Goal: Task Accomplishment & Management: Manage account settings

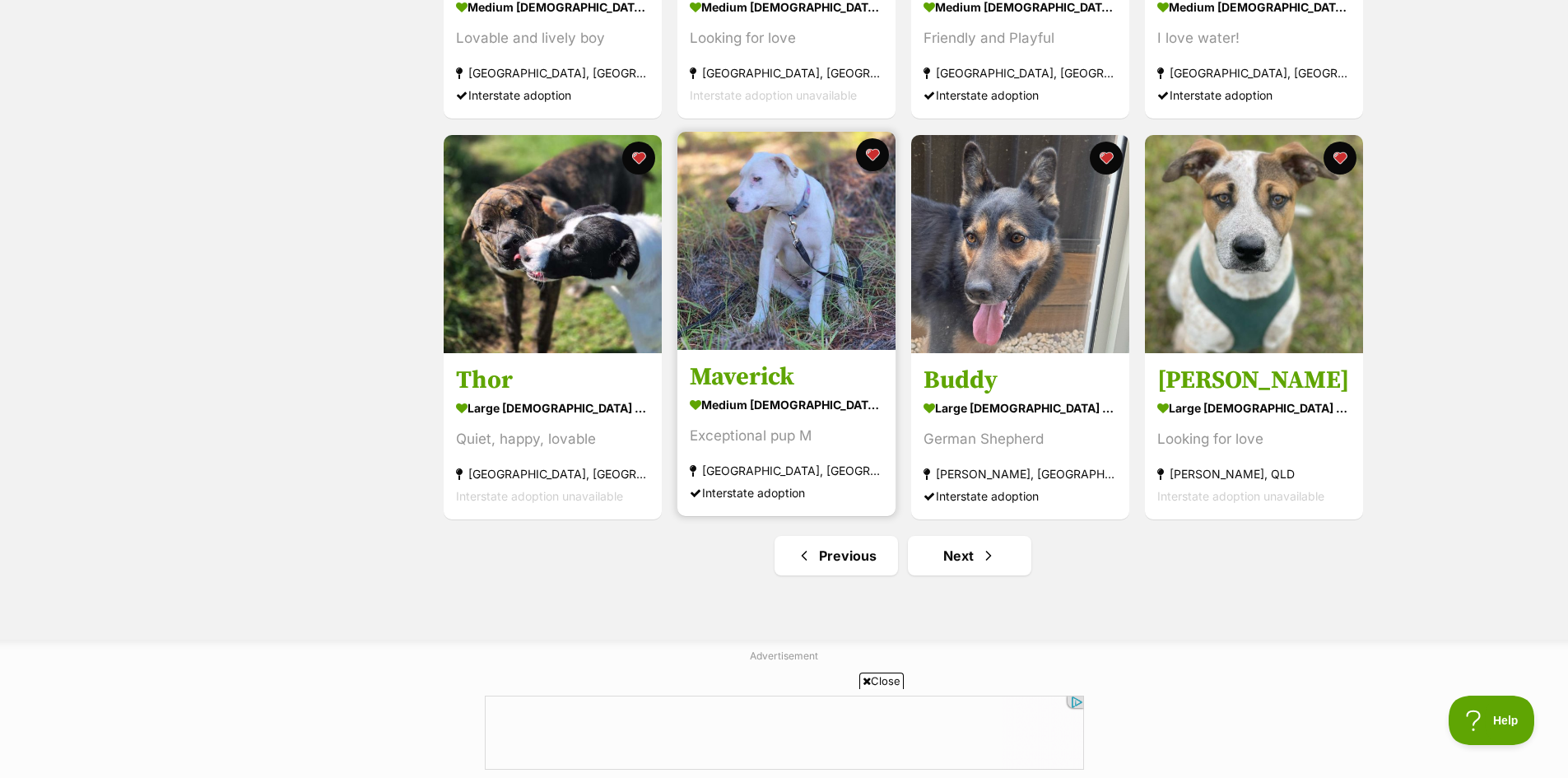
scroll to position [1812, 0]
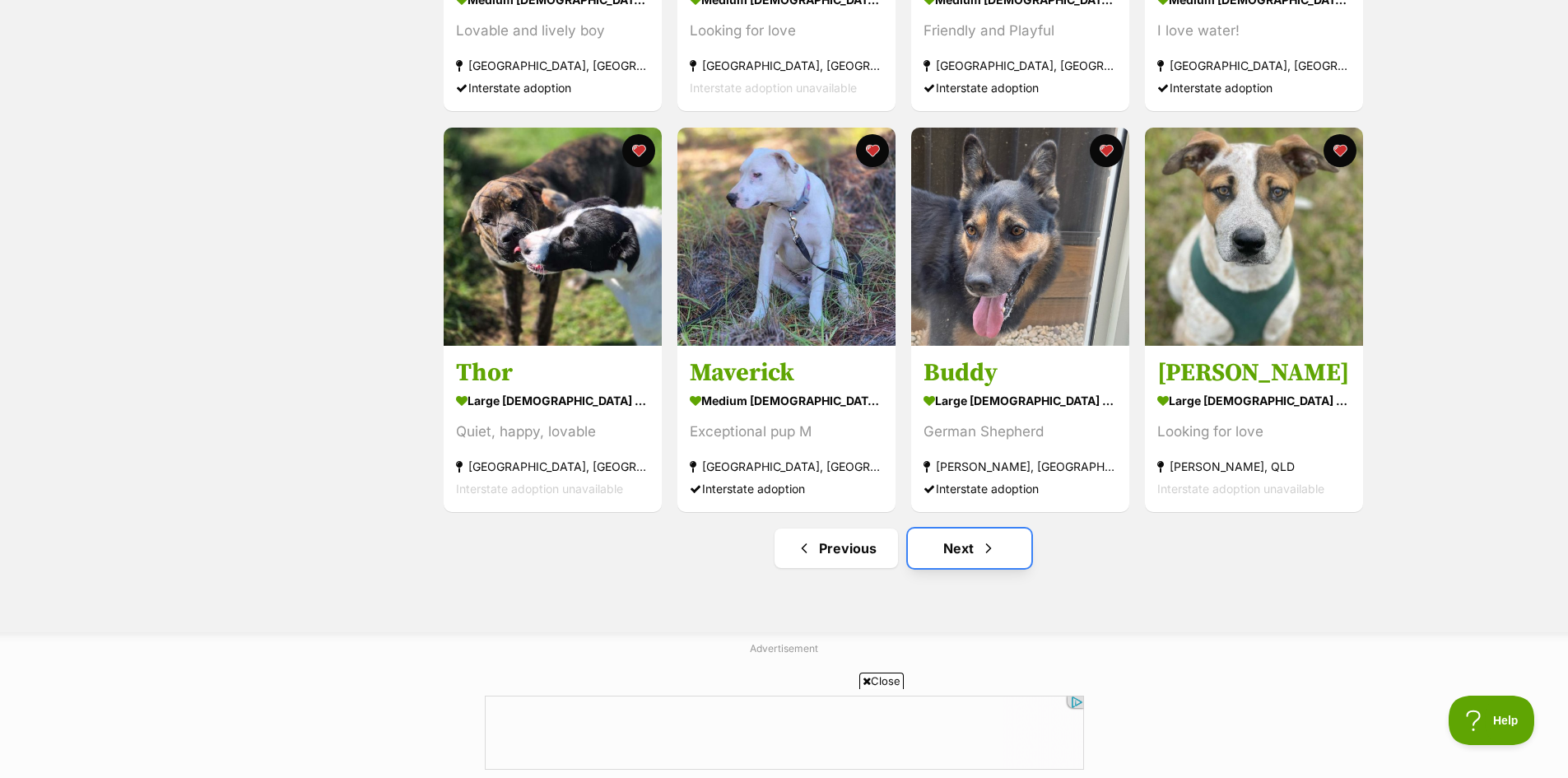
click at [955, 561] on link "Next" at bounding box center [969, 549] width 124 height 39
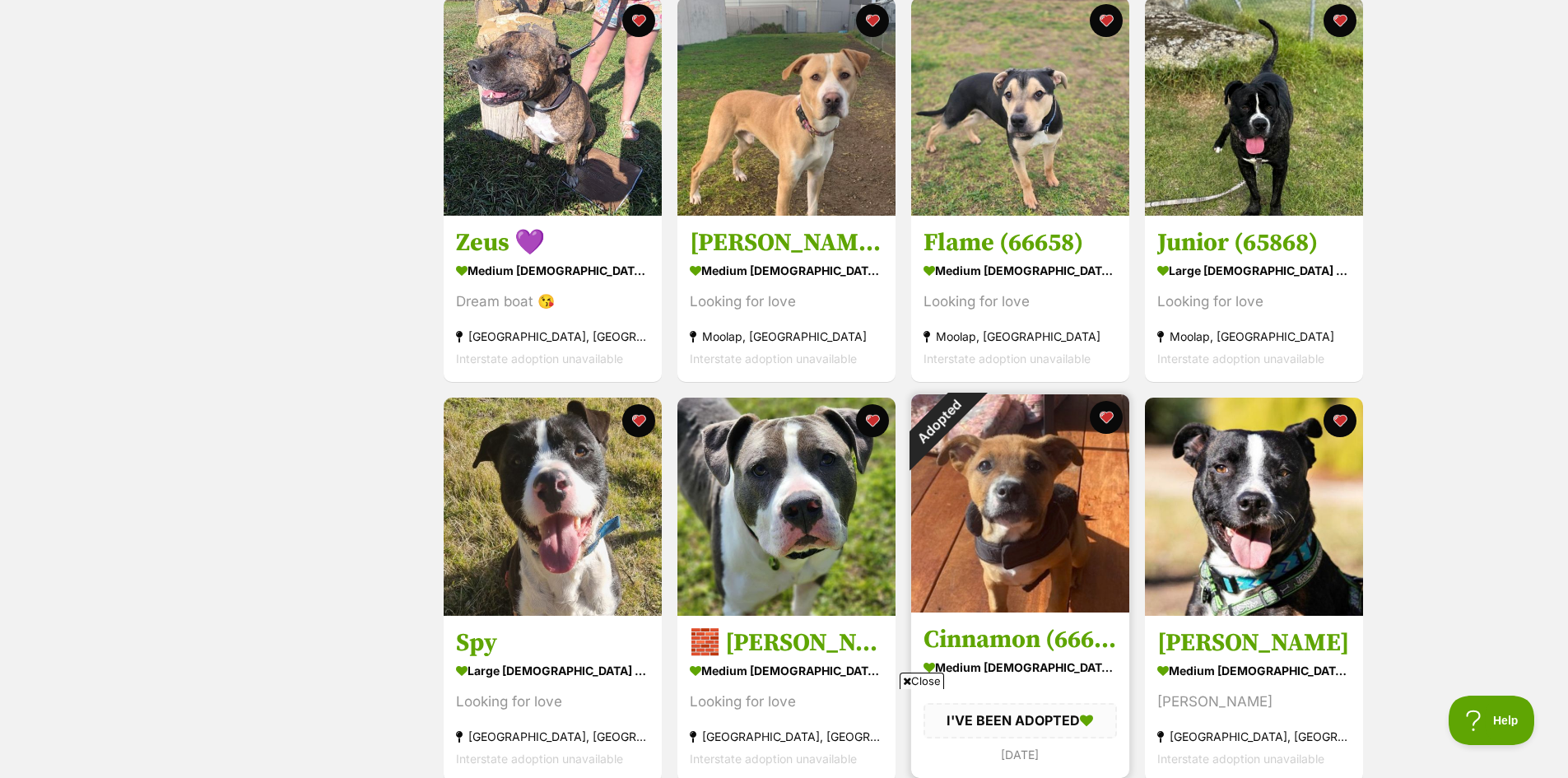
scroll to position [1235, 0]
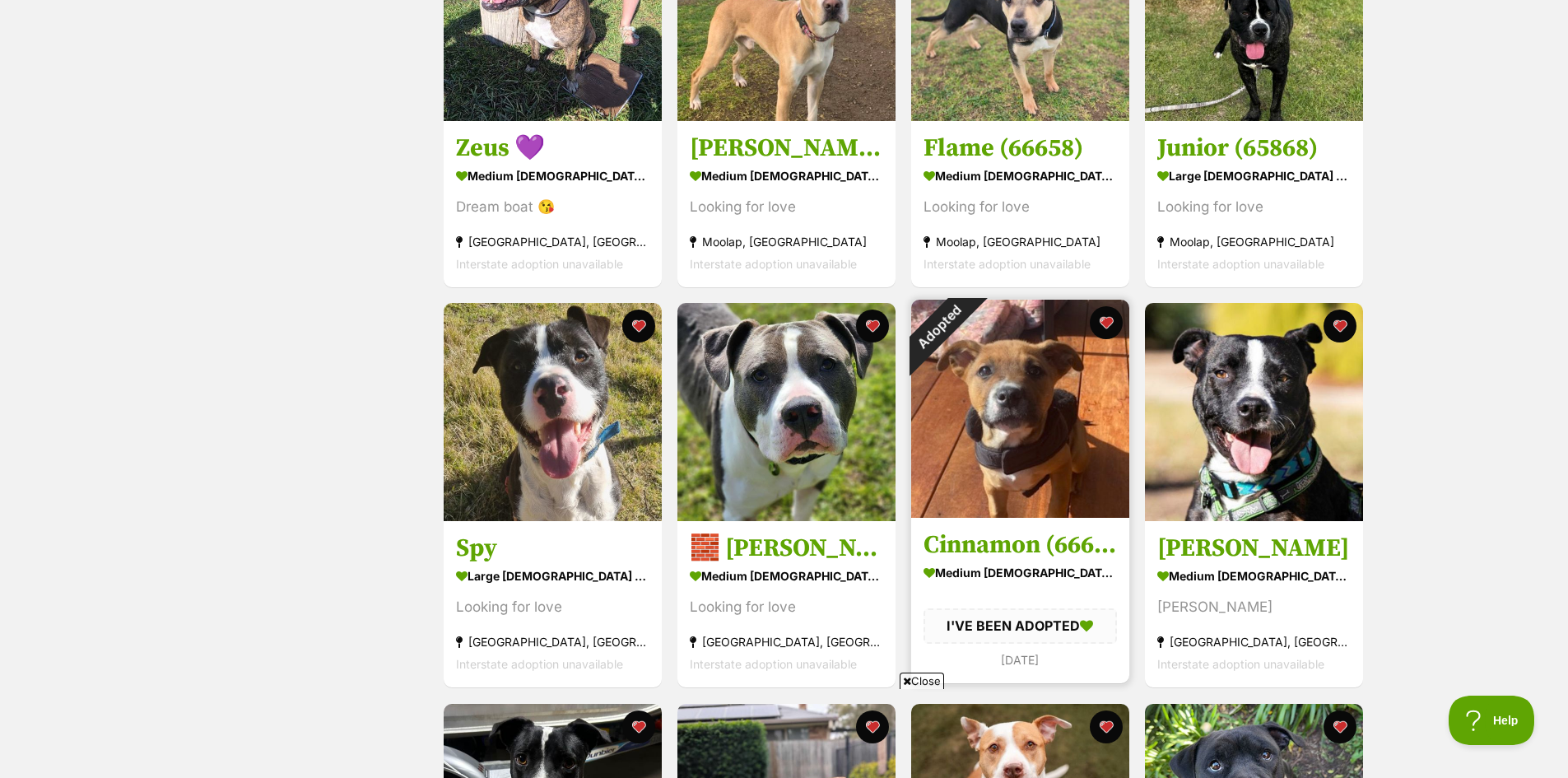
click at [1006, 463] on img at bounding box center [1021, 409] width 218 height 218
click at [1109, 326] on button "favourite" at bounding box center [1106, 322] width 36 height 36
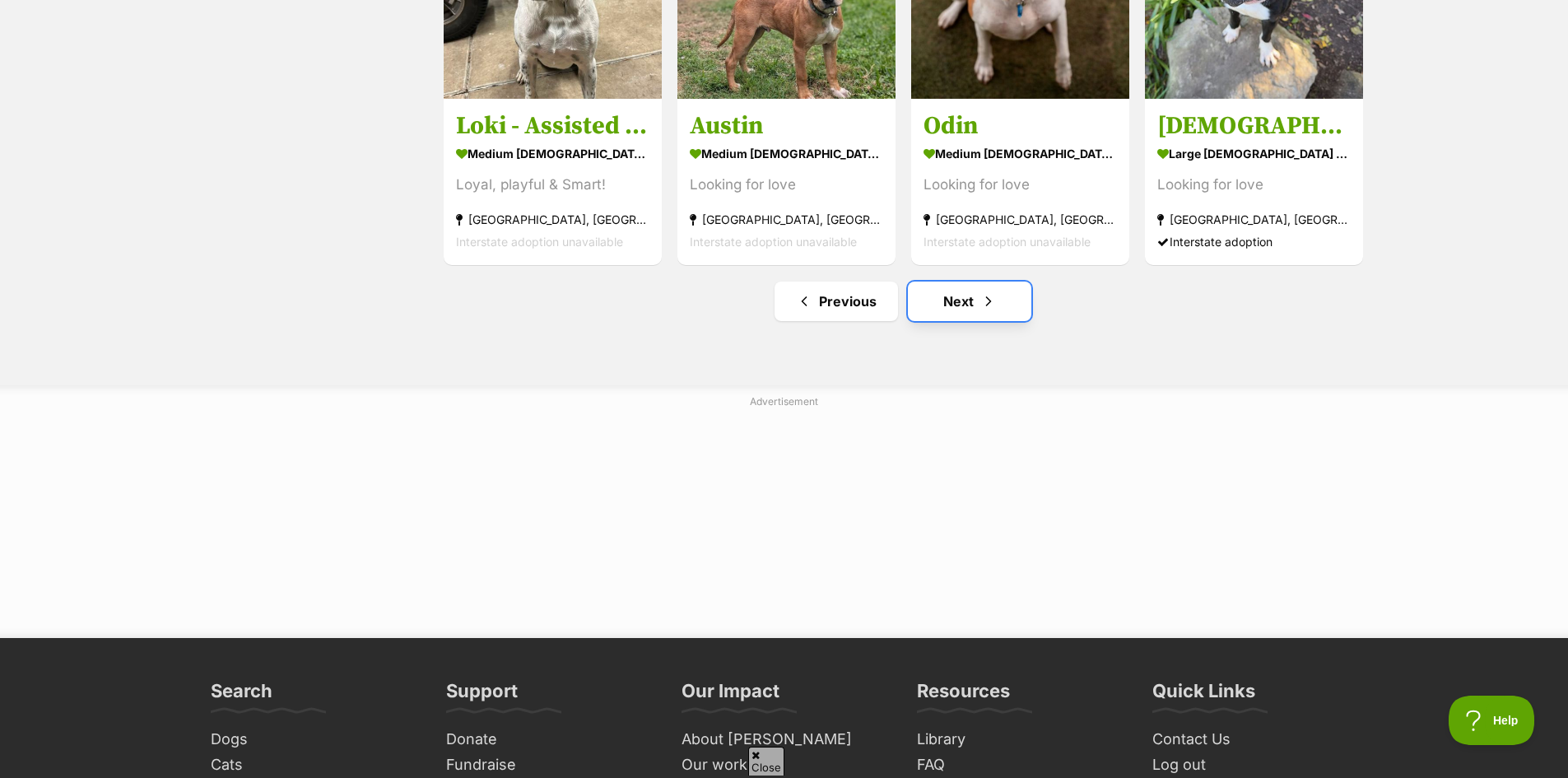
click at [956, 308] on link "Next" at bounding box center [969, 301] width 124 height 39
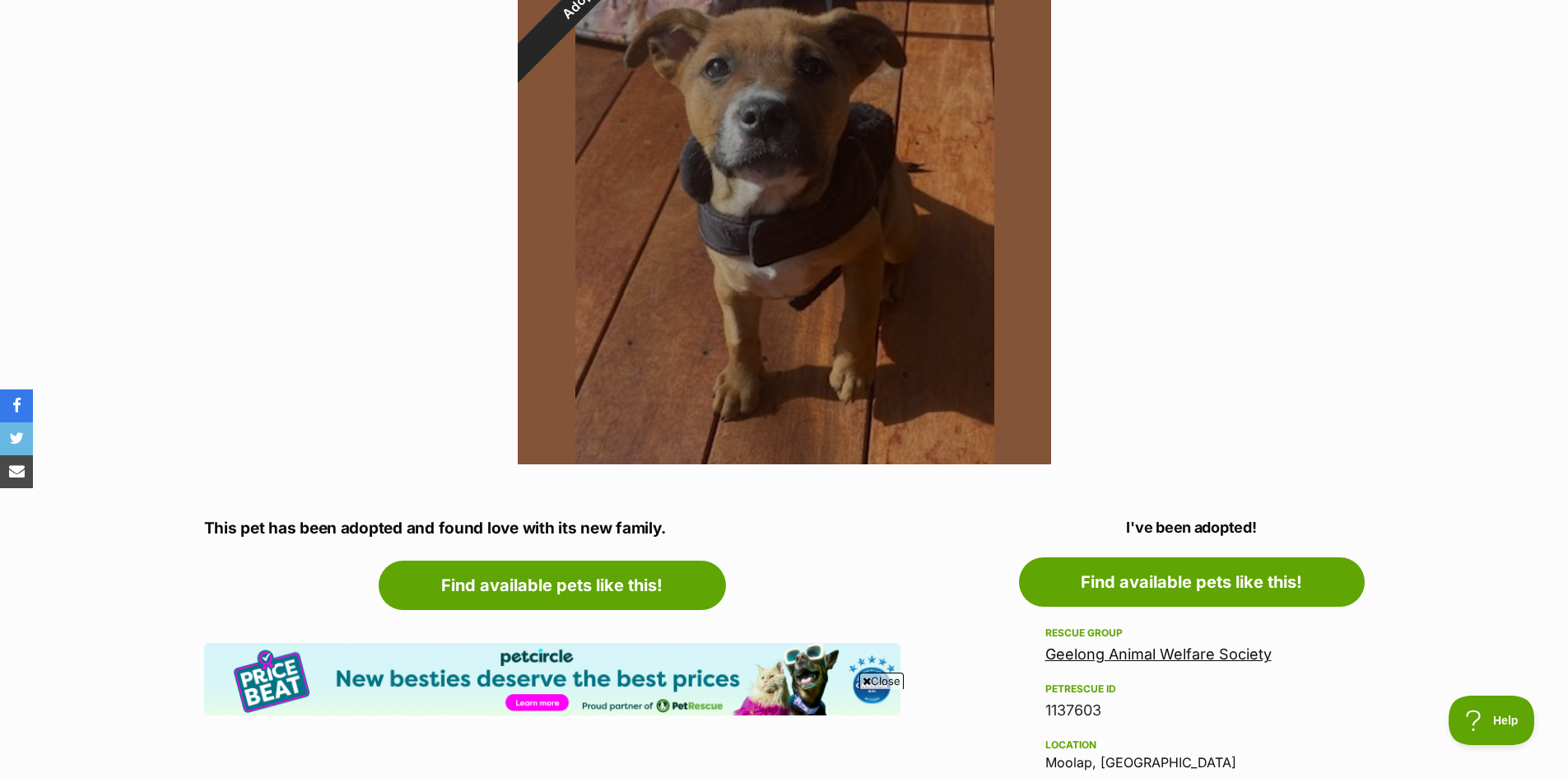
click at [1121, 653] on link "Geelong Animal Welfare Society" at bounding box center [1158, 654] width 226 height 17
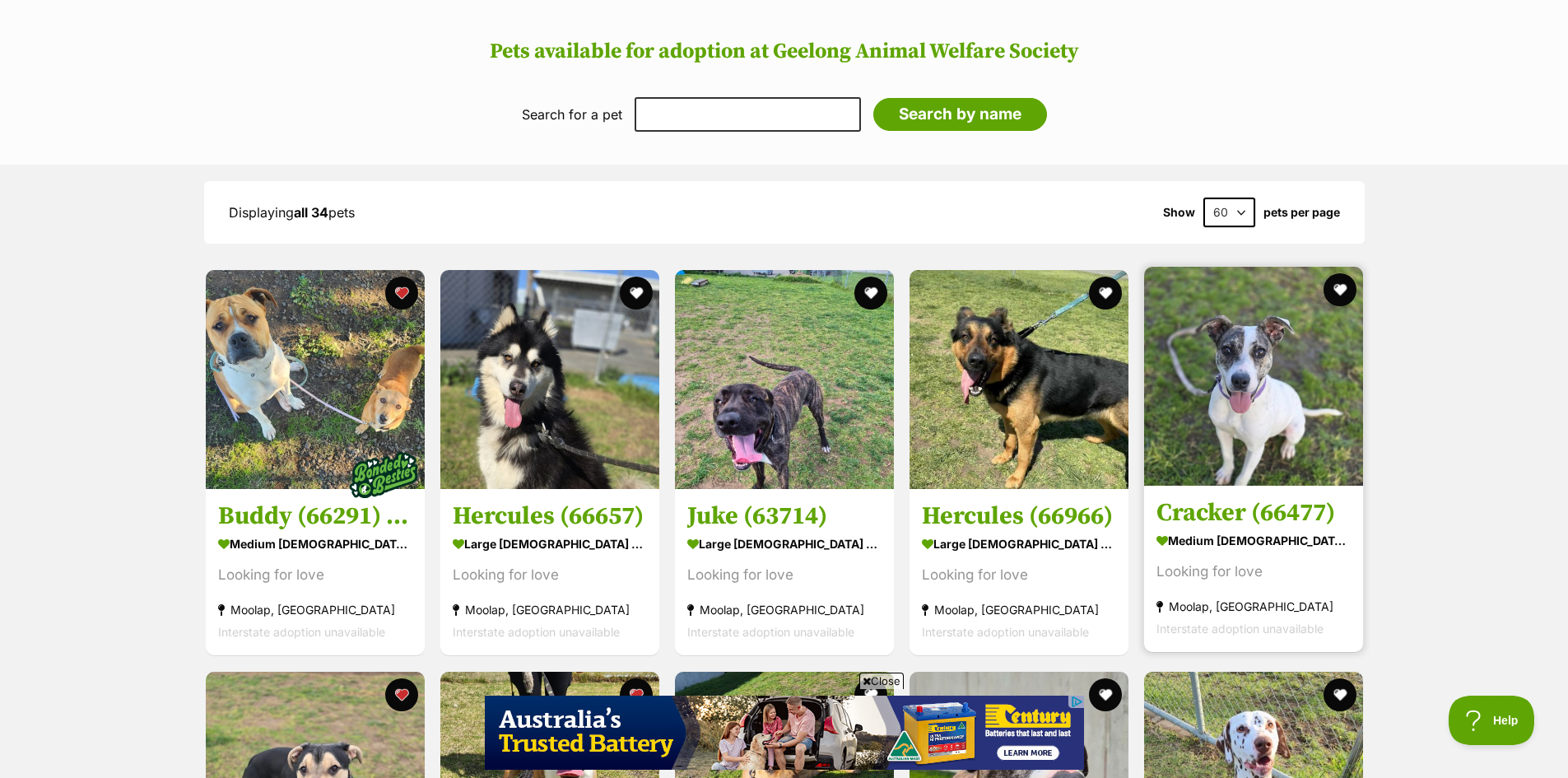
scroll to position [1483, 0]
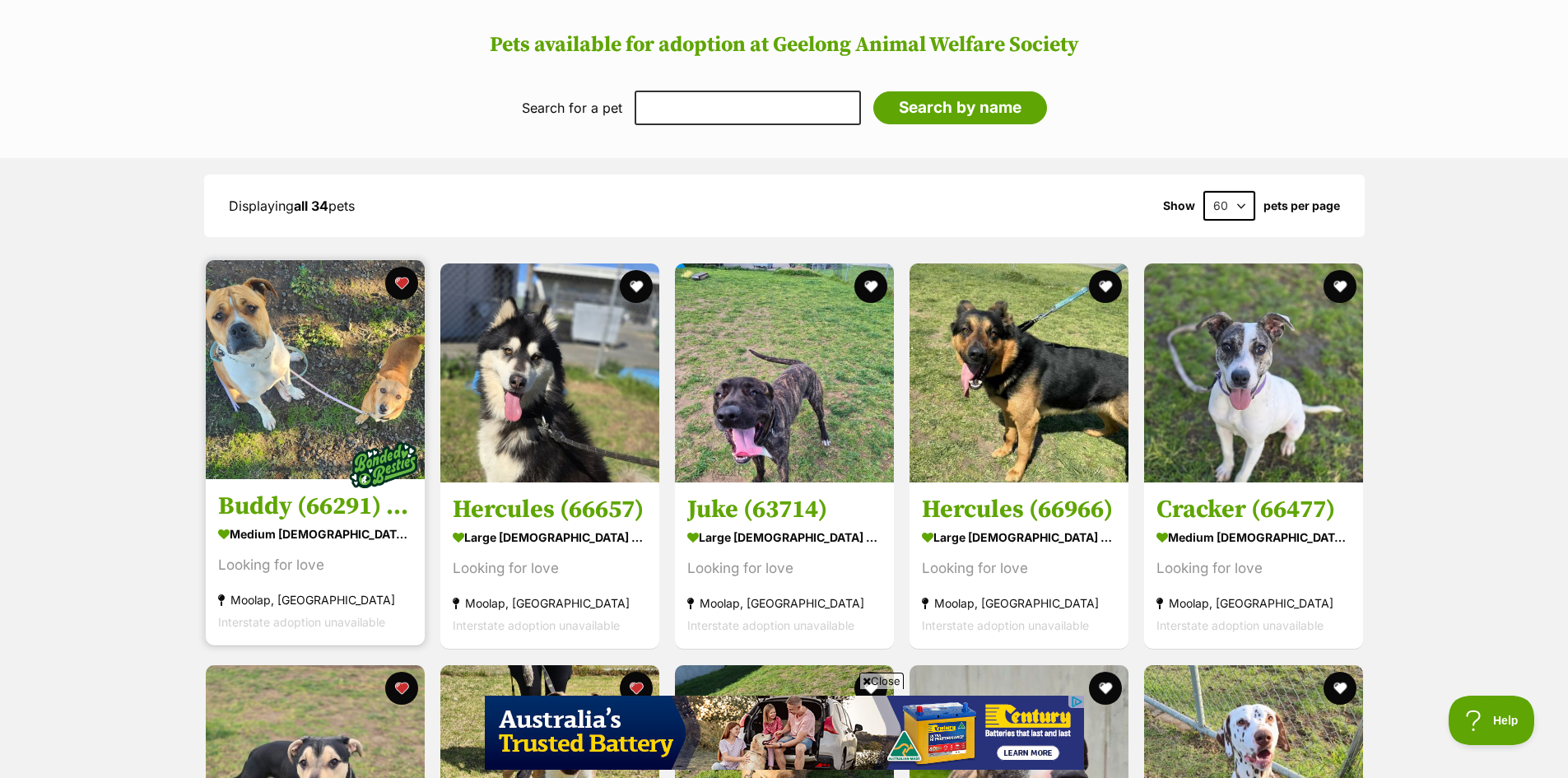
click at [286, 418] on img at bounding box center [315, 369] width 219 height 219
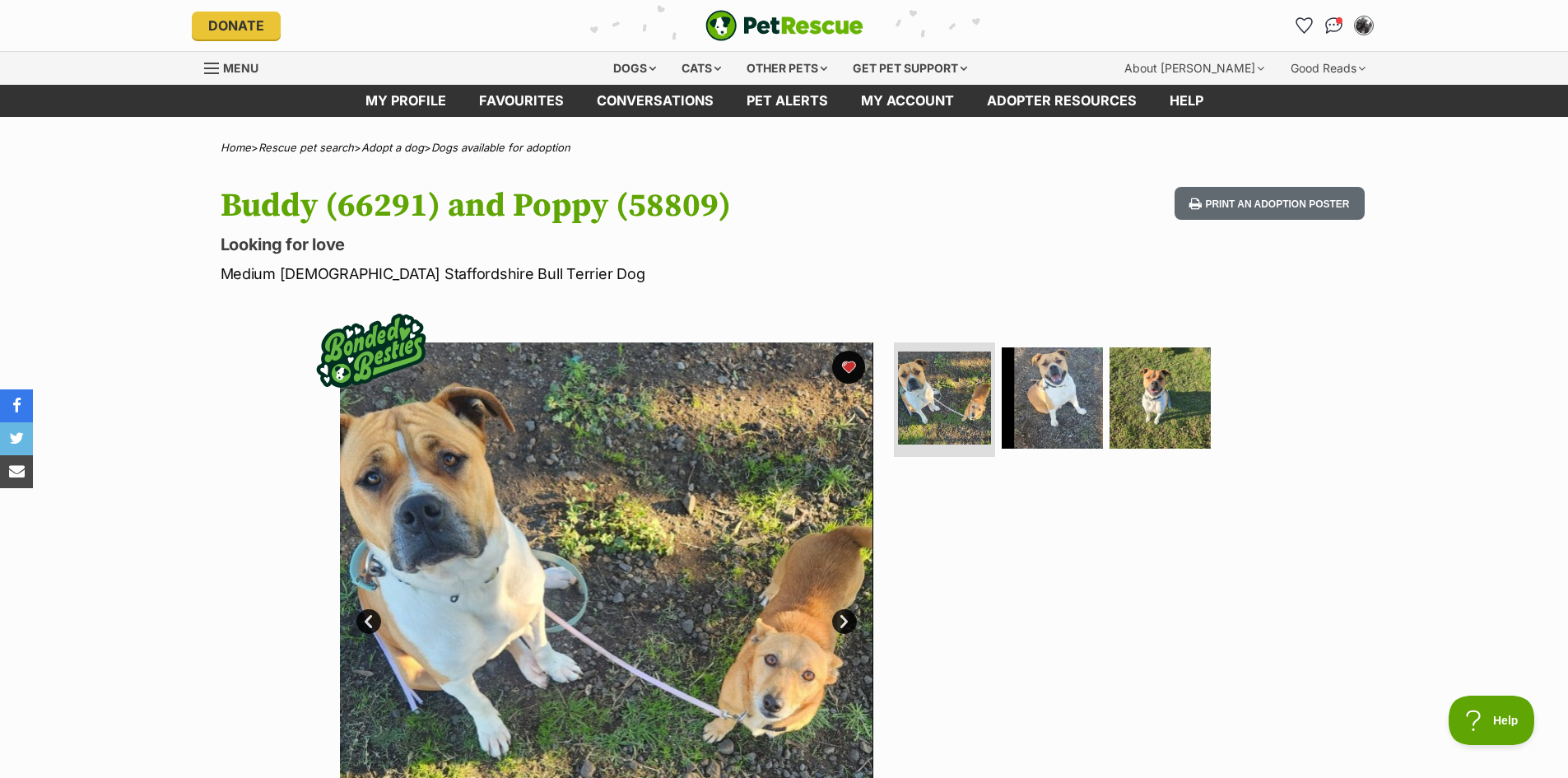
click at [843, 626] on link "Next" at bounding box center [844, 621] width 25 height 25
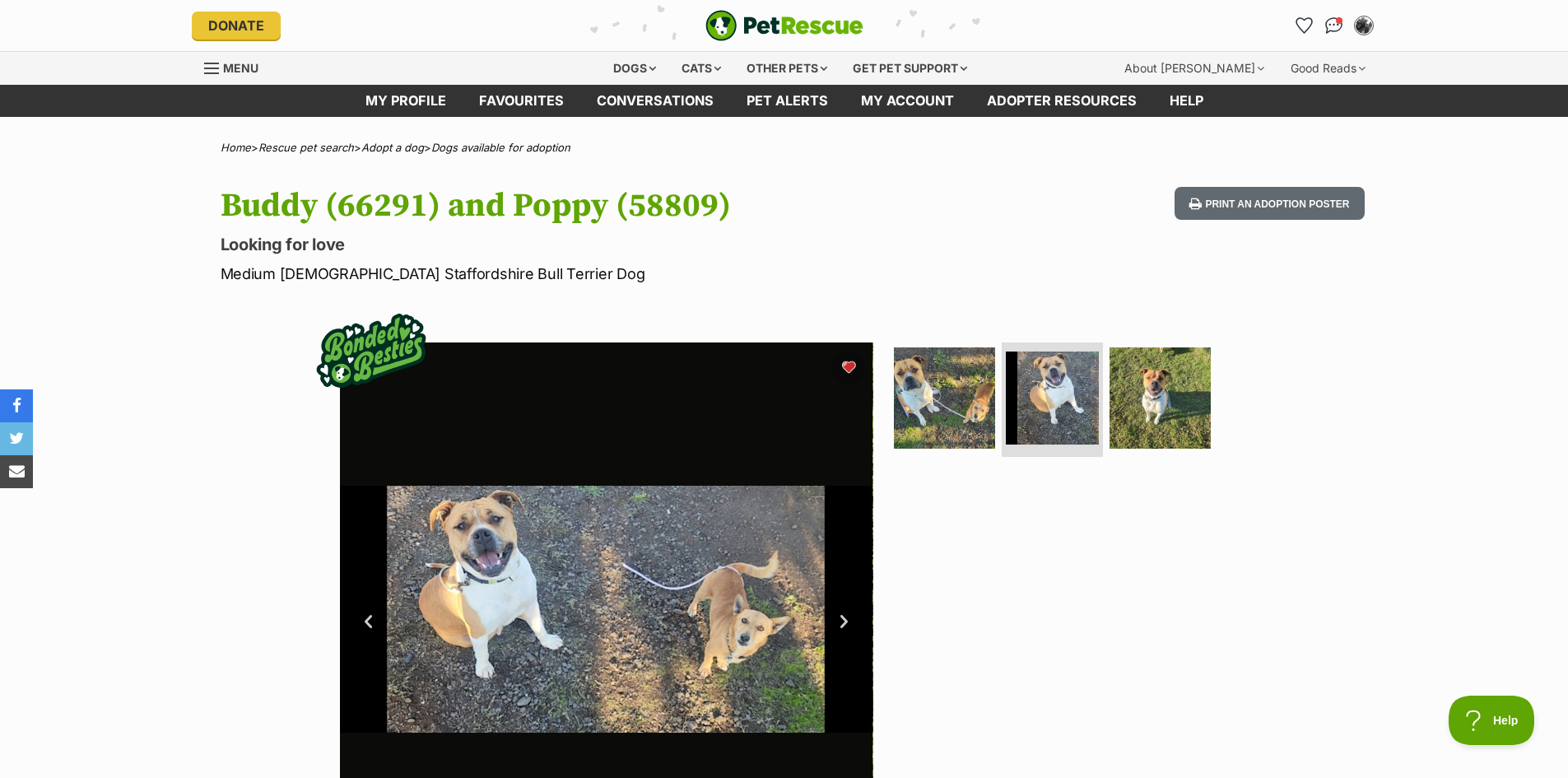
click at [843, 626] on link "Next" at bounding box center [844, 621] width 25 height 25
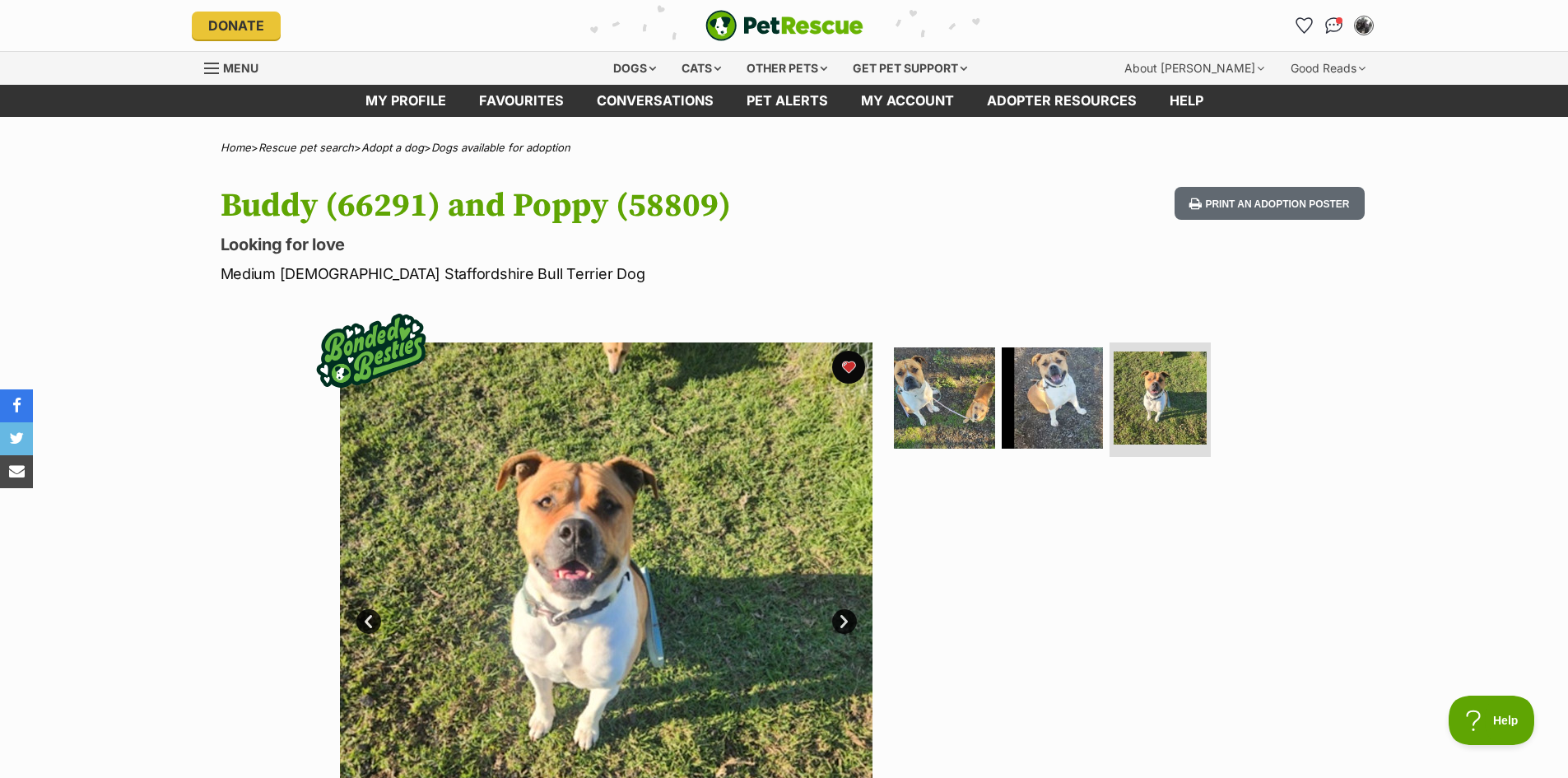
click at [843, 626] on link "Next" at bounding box center [844, 621] width 25 height 25
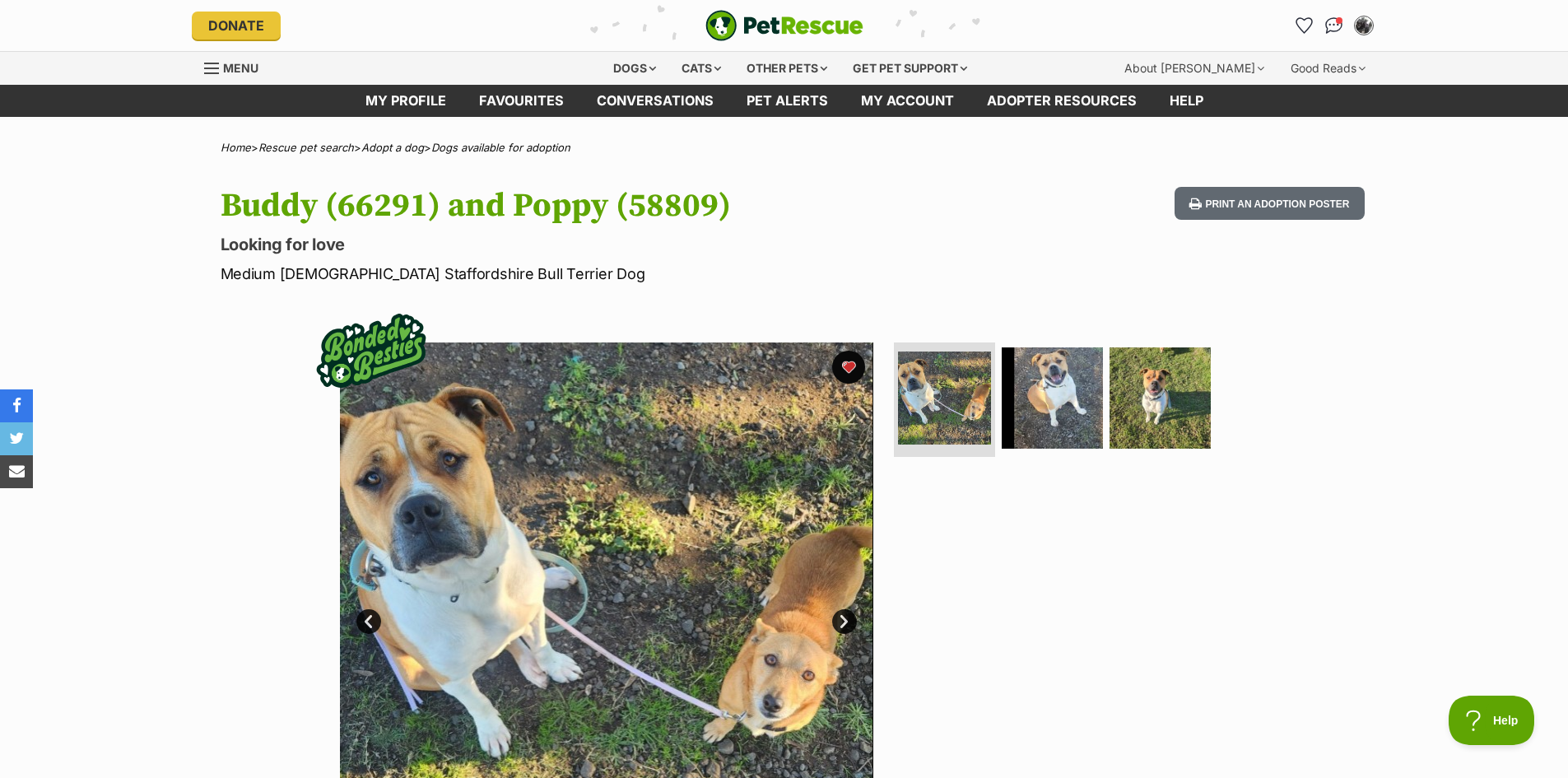
click at [843, 626] on link "Next" at bounding box center [844, 621] width 25 height 25
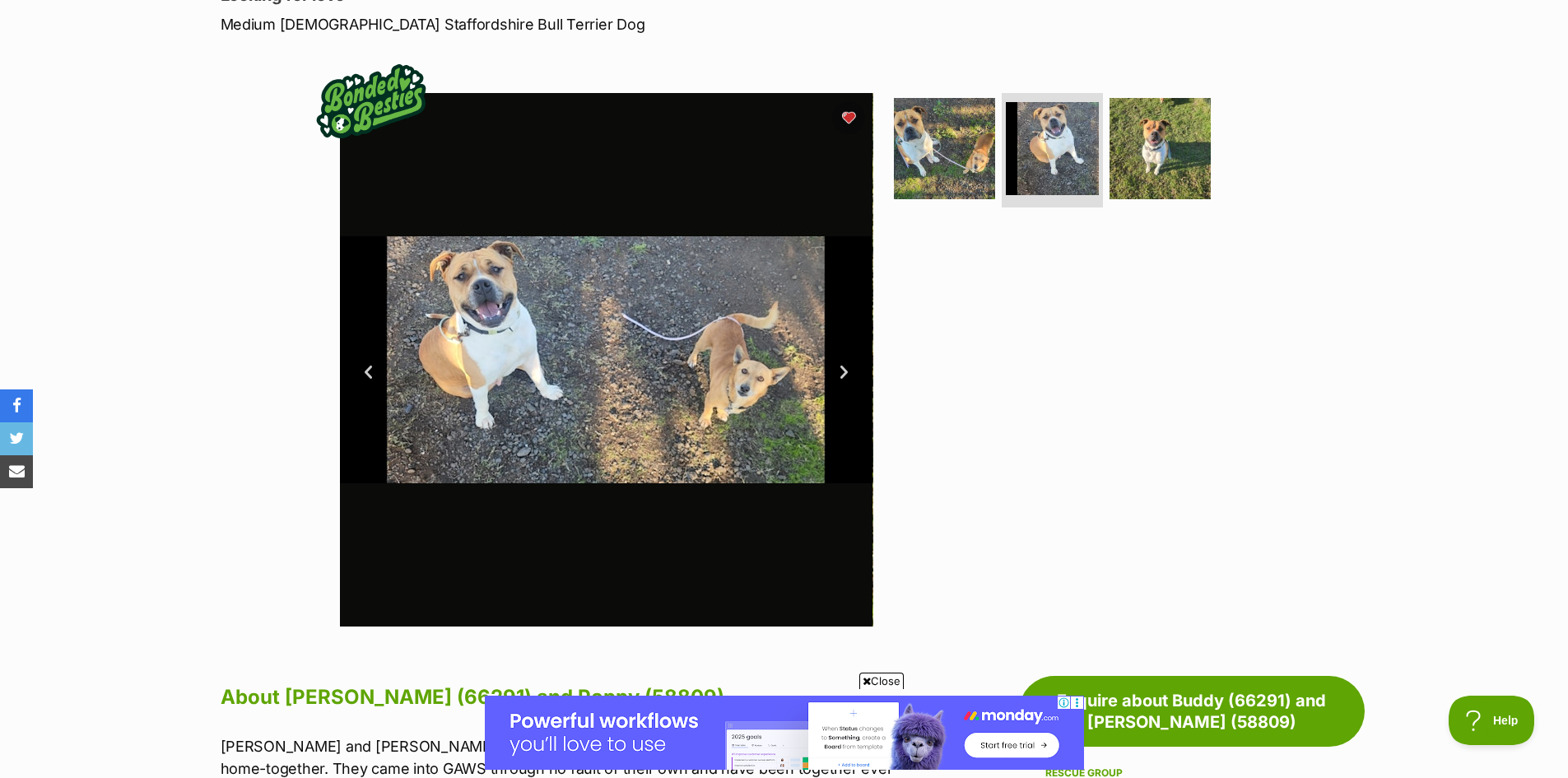
scroll to position [247, 0]
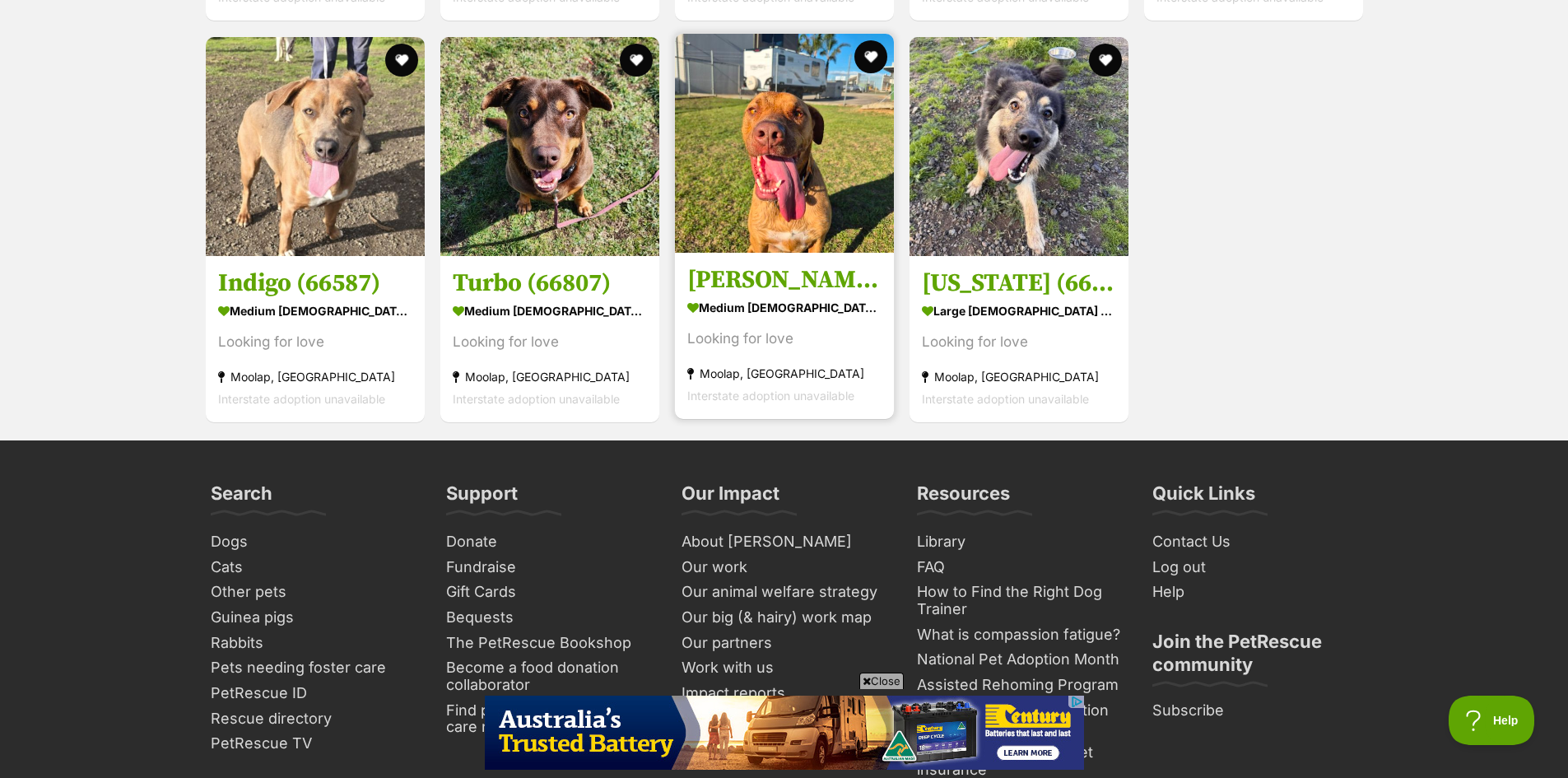
scroll to position [4447, 0]
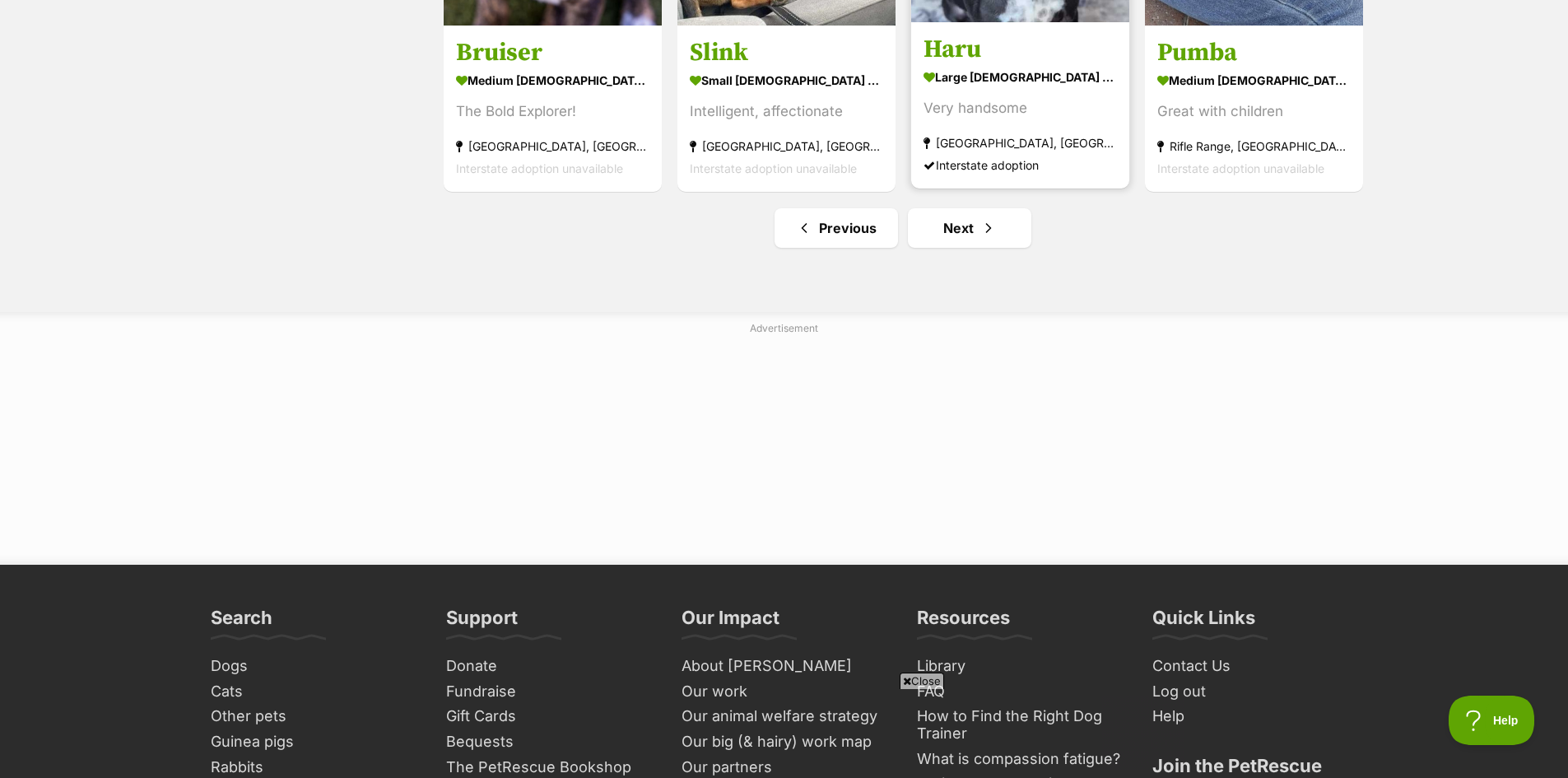
scroll to position [2141, 0]
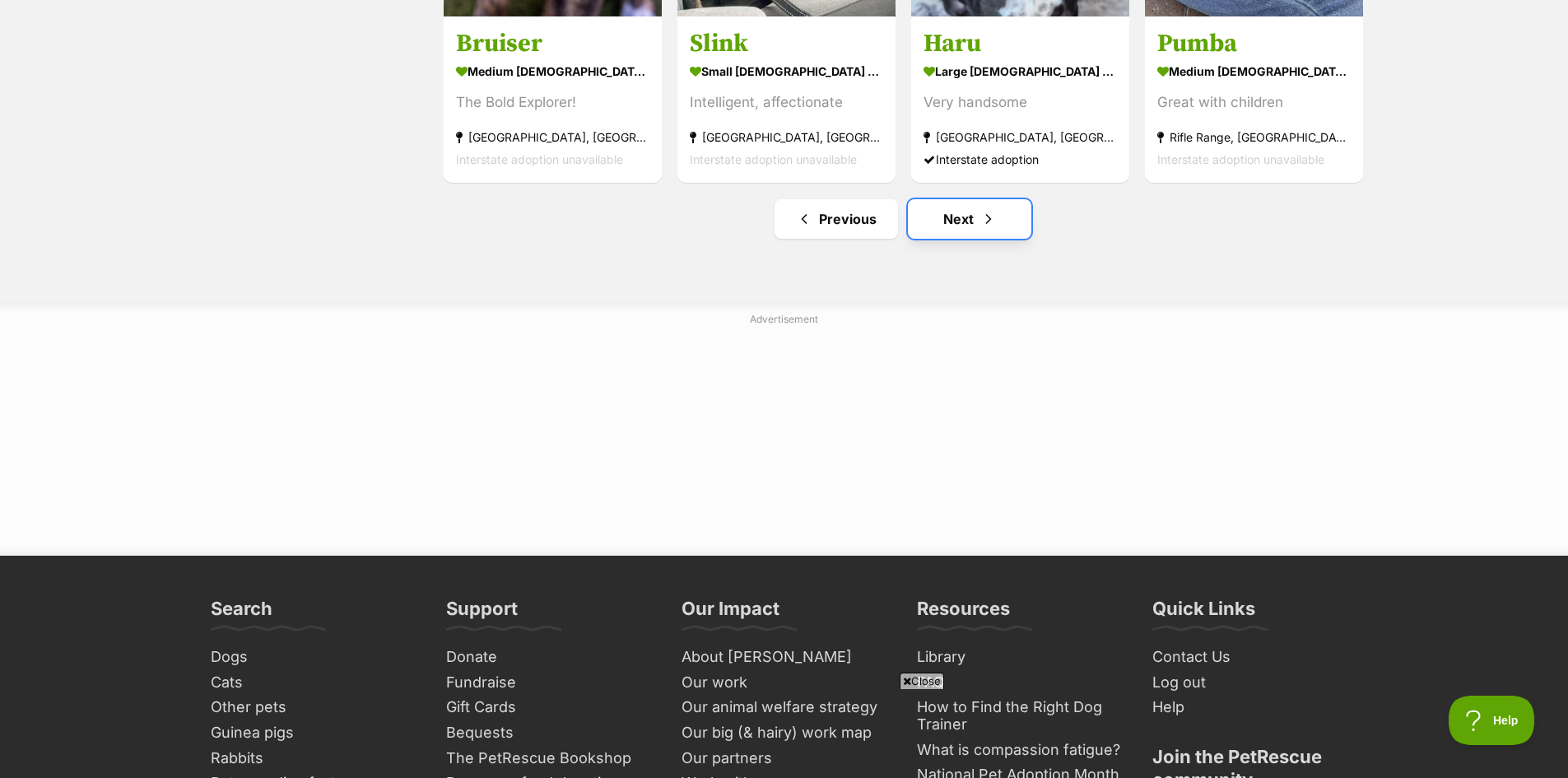
click at [965, 223] on link "Next" at bounding box center [969, 219] width 124 height 39
